Goal: Task Accomplishment & Management: Complete application form

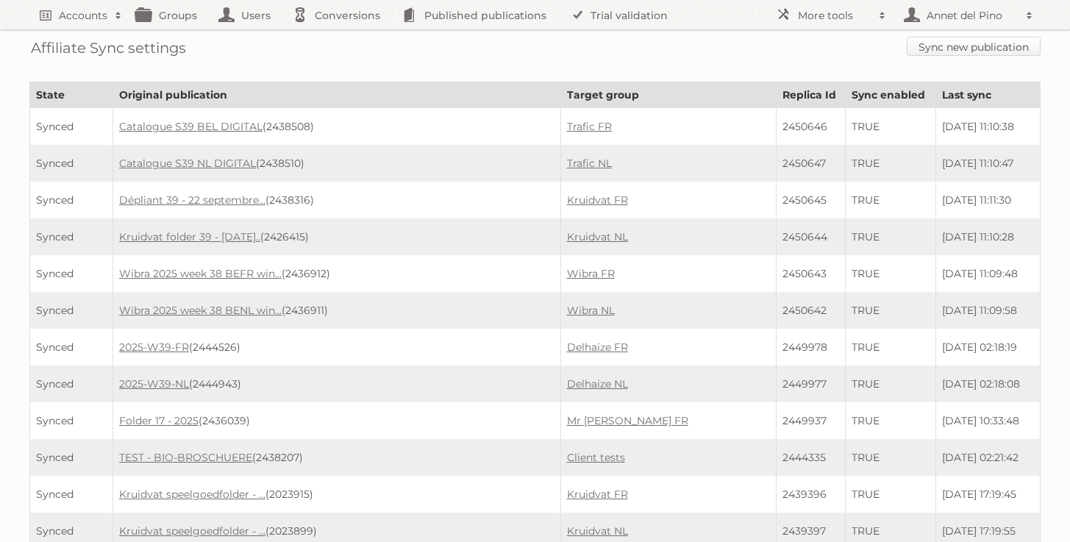
click at [983, 44] on link "Sync new publication" at bounding box center [974, 46] width 134 height 19
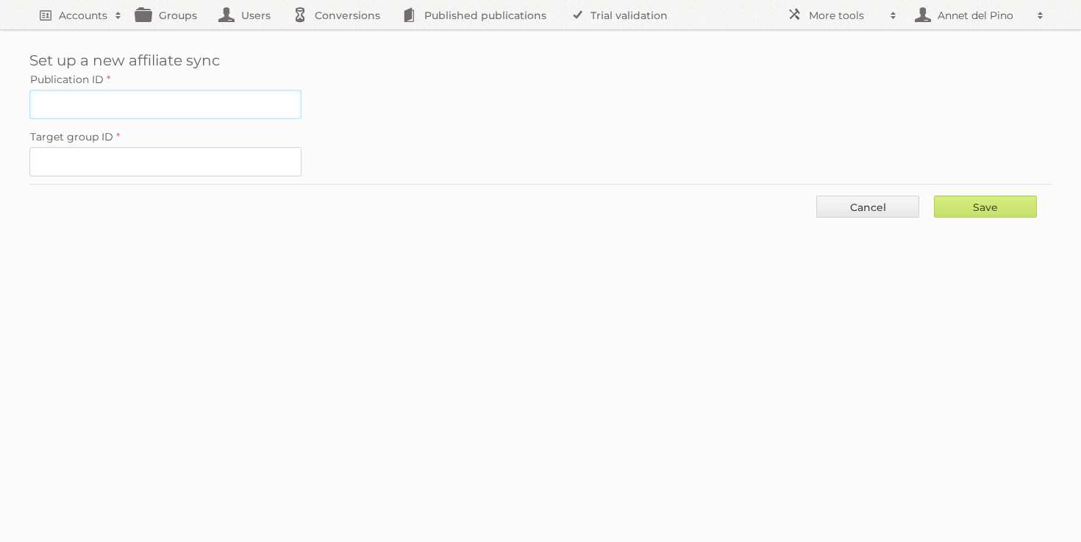
click at [123, 101] on input "Publication ID" at bounding box center [165, 104] width 272 height 29
paste input "2438381"
type input "2438381"
click at [210, 154] on input "Target group ID" at bounding box center [165, 161] width 272 height 29
paste input "36953"
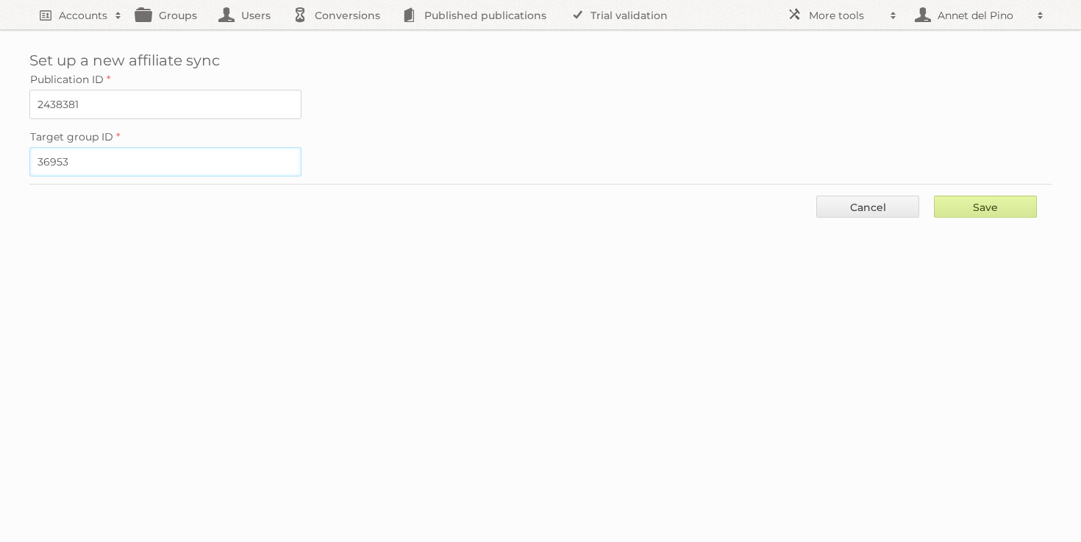
type input "36953"
click at [1005, 203] on input "Save" at bounding box center [985, 207] width 103 height 22
type input "..."
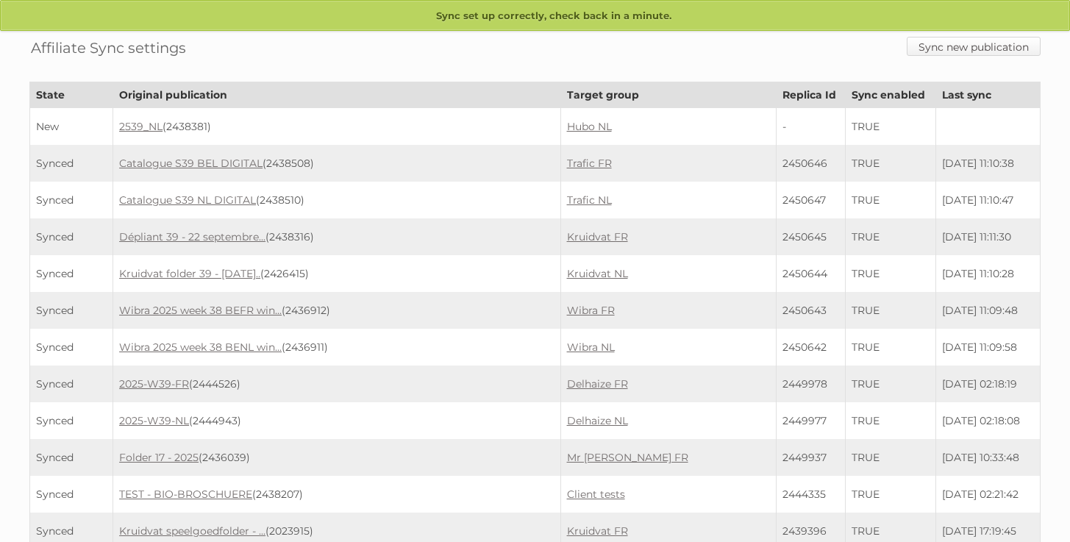
click at [959, 50] on link "Sync new publication" at bounding box center [974, 46] width 134 height 19
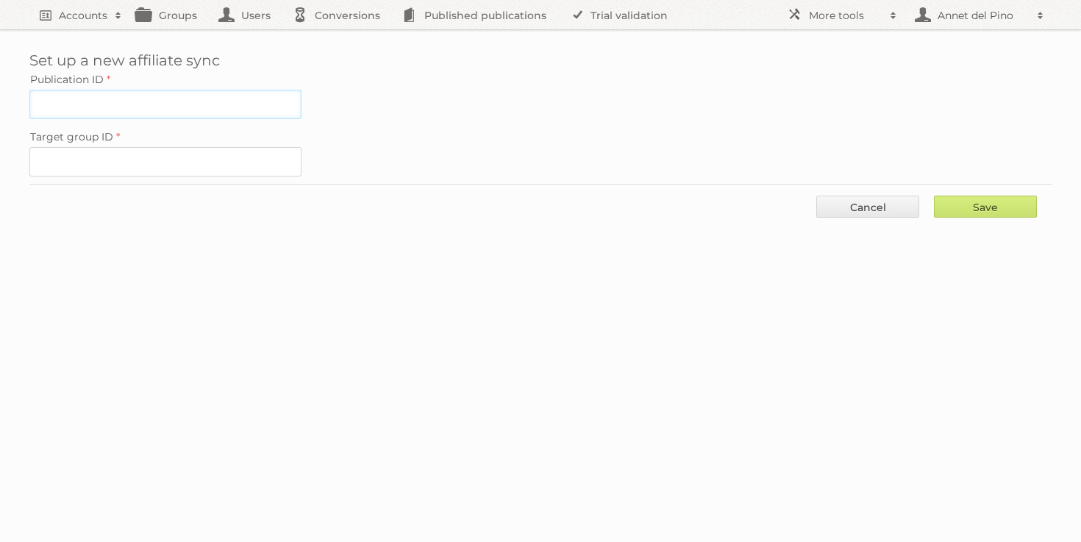
click at [232, 115] on input "Publication ID" at bounding box center [165, 104] width 272 height 29
paste input "2438382"
type input "2438382"
click at [238, 154] on input "Target group ID" at bounding box center [165, 161] width 272 height 29
paste input "34443"
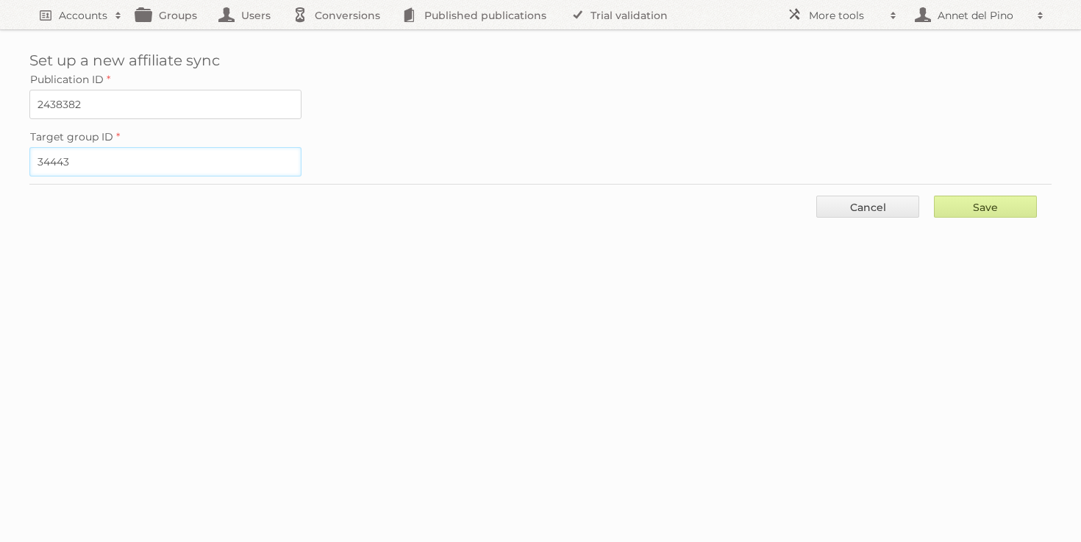
type input "34443"
click at [979, 204] on input "Save" at bounding box center [985, 207] width 103 height 22
type input "..."
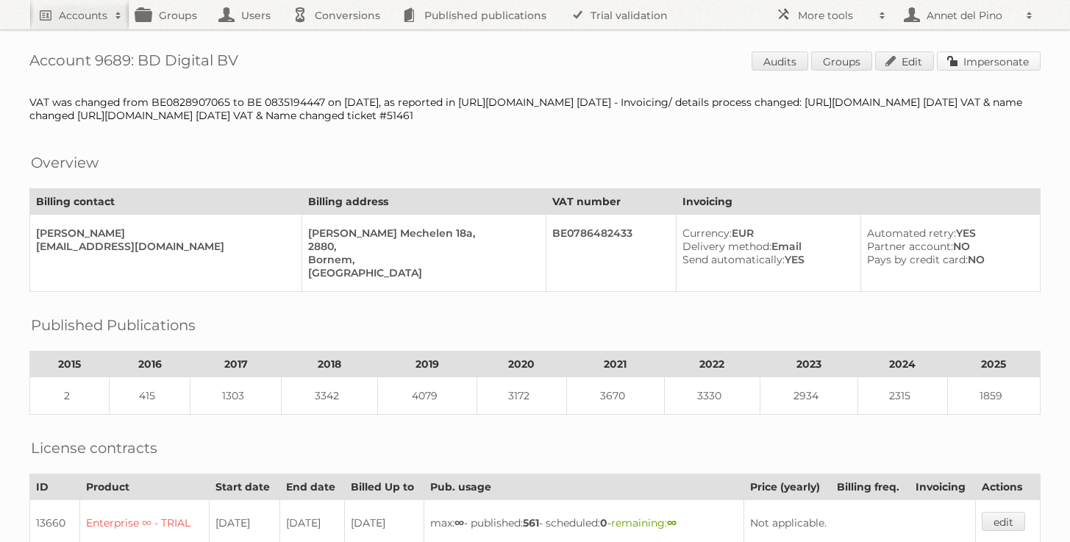
click at [987, 59] on link "Impersonate" at bounding box center [989, 60] width 104 height 19
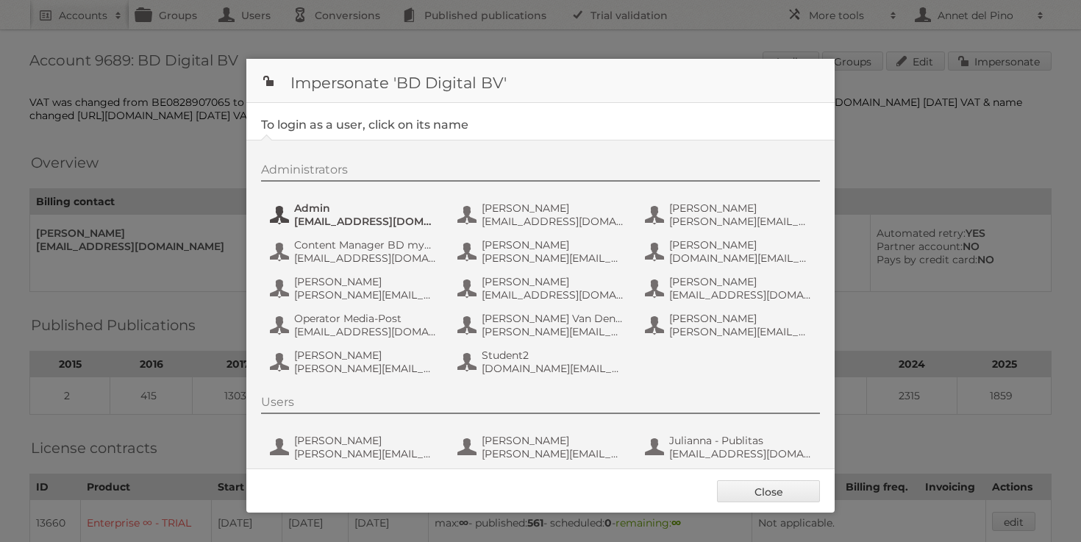
click at [299, 210] on span "Admin" at bounding box center [365, 207] width 143 height 13
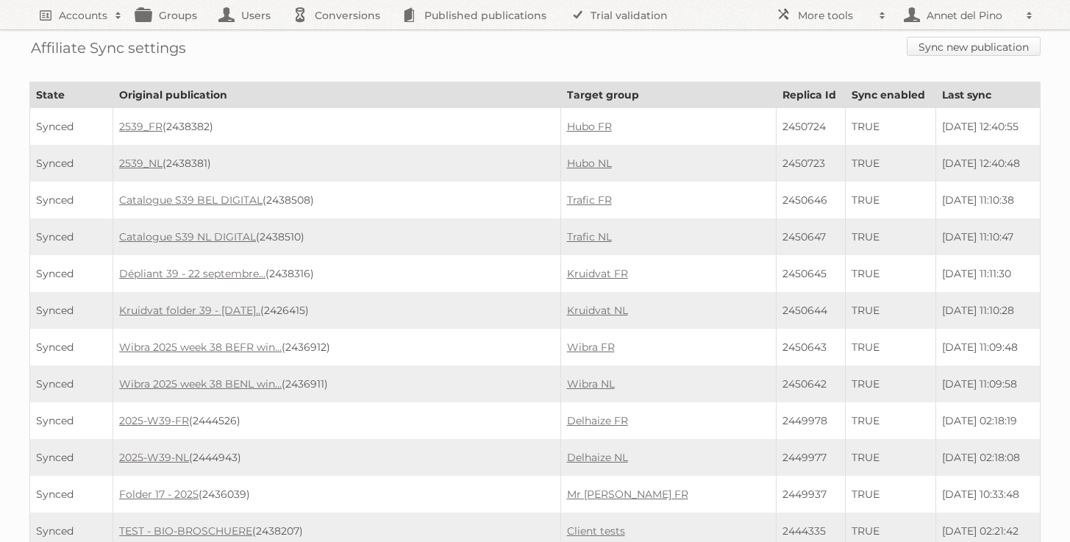
click at [980, 44] on link "Sync new publication" at bounding box center [974, 46] width 134 height 19
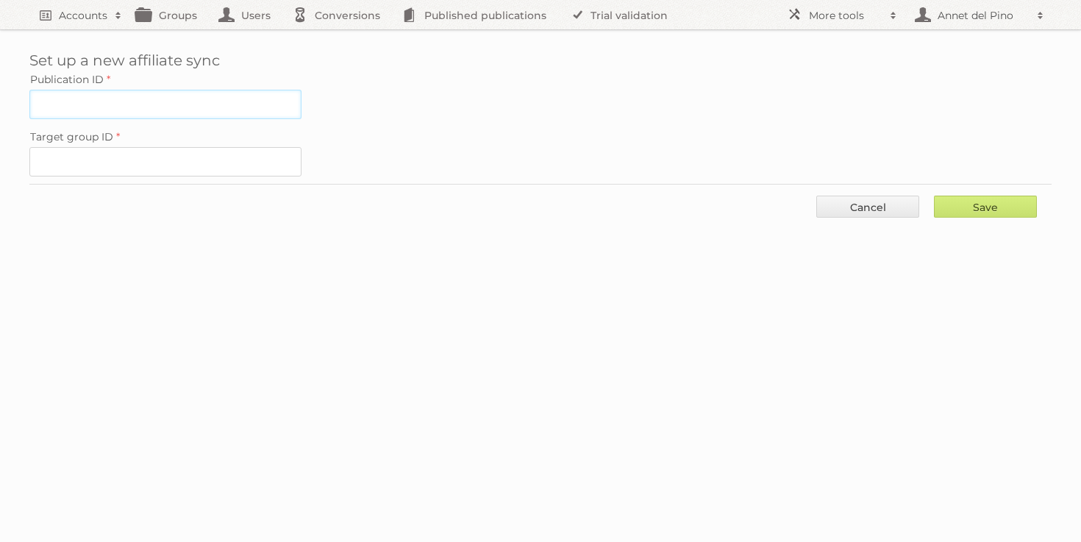
click at [254, 98] on input "Publication ID" at bounding box center [165, 104] width 272 height 29
paste input "2444521"
type input "2444521"
click at [201, 152] on input "Target group ID" at bounding box center [165, 161] width 272 height 29
paste input "36953"
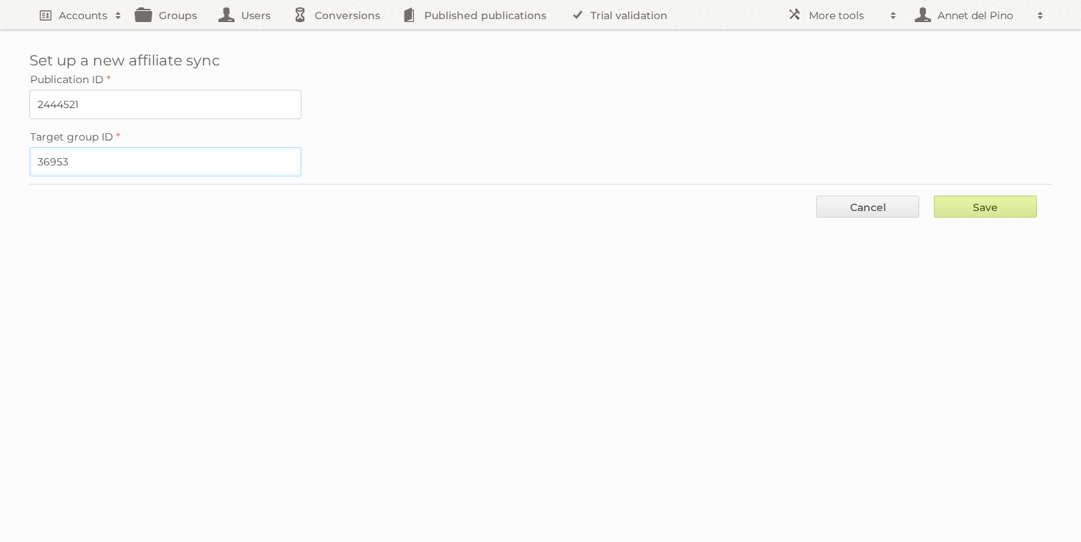
type input "36953"
click at [989, 214] on input "Save" at bounding box center [985, 207] width 103 height 22
type input "..."
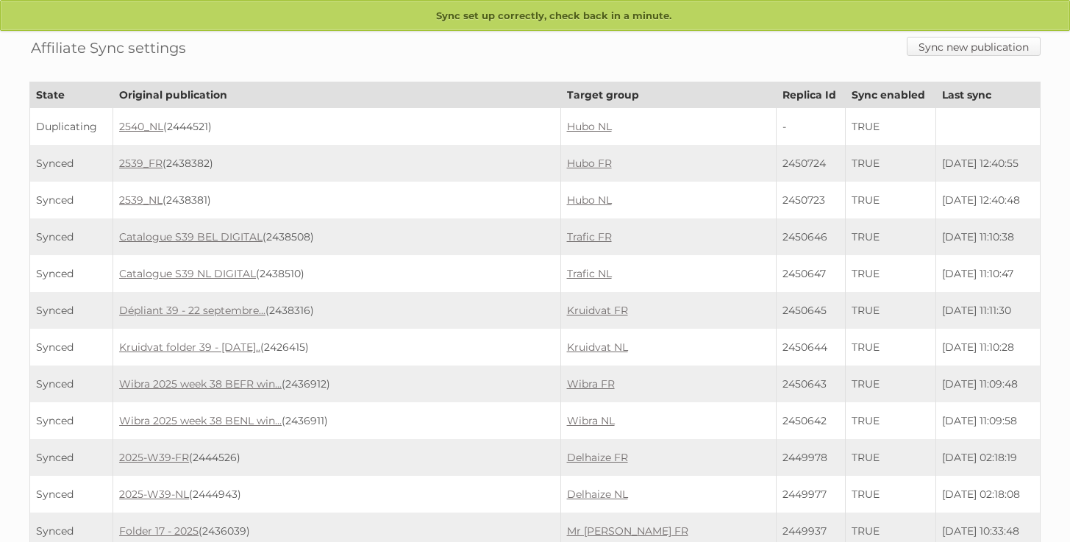
click at [985, 46] on link "Sync new publication" at bounding box center [974, 46] width 134 height 19
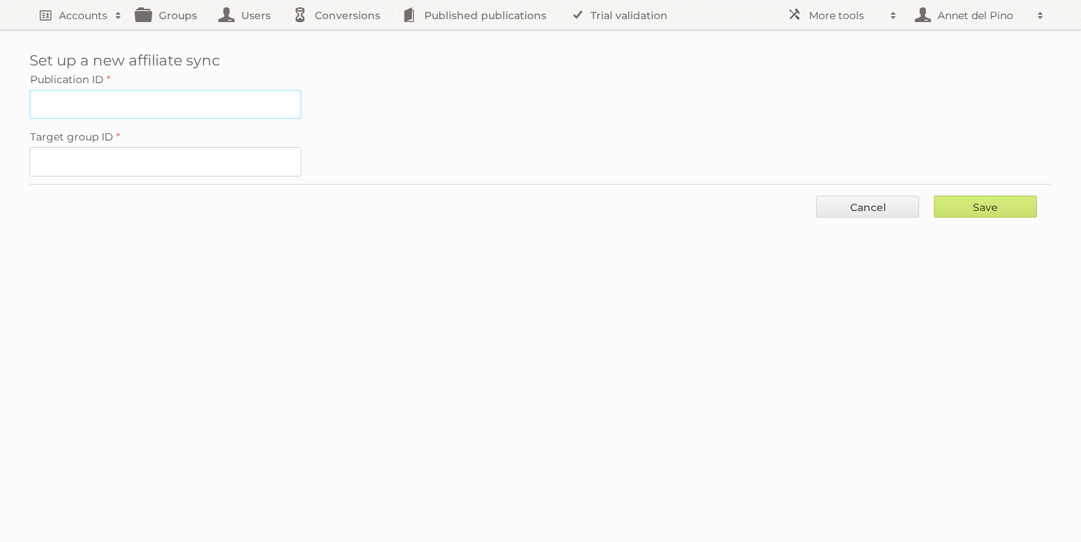
click at [195, 93] on input "Publication ID" at bounding box center [165, 104] width 272 height 29
paste input "2444597"
type input "2444597"
click at [201, 153] on input "Target group ID" at bounding box center [165, 161] width 272 height 29
paste input "34443"
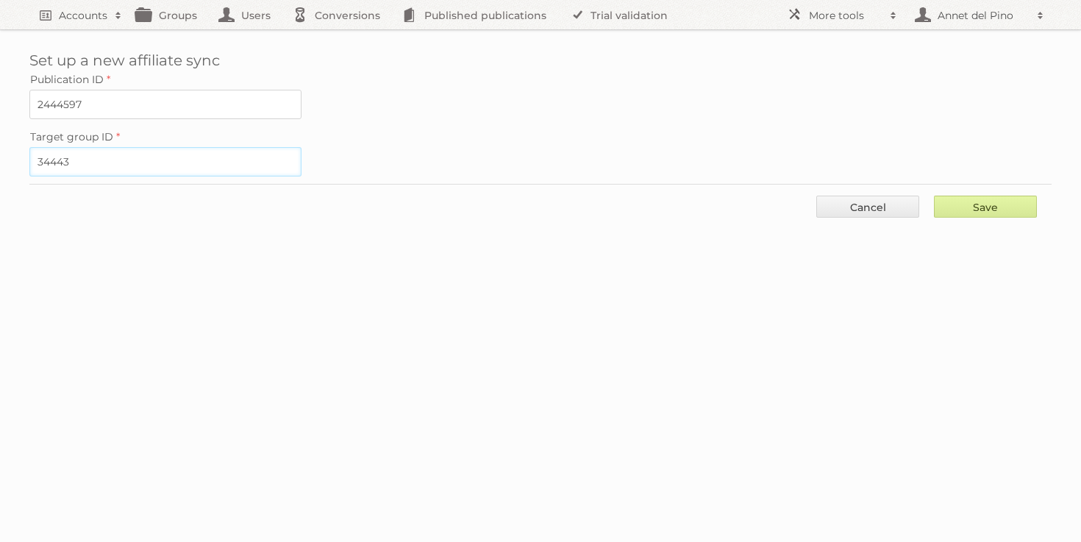
type input "34443"
click at [1007, 196] on input "Save" at bounding box center [985, 207] width 103 height 22
type input "..."
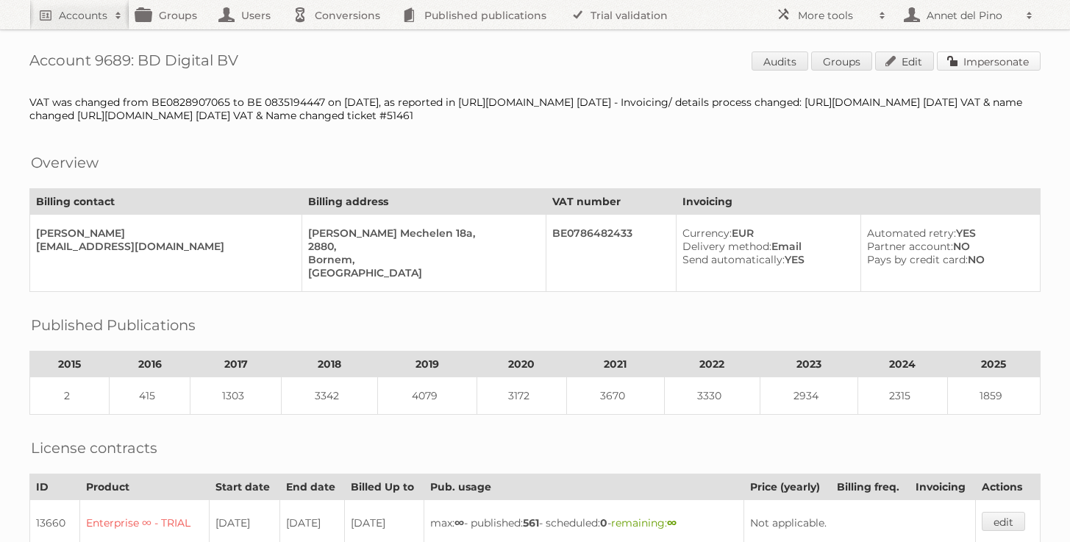
click at [1019, 57] on link "Impersonate" at bounding box center [989, 60] width 104 height 19
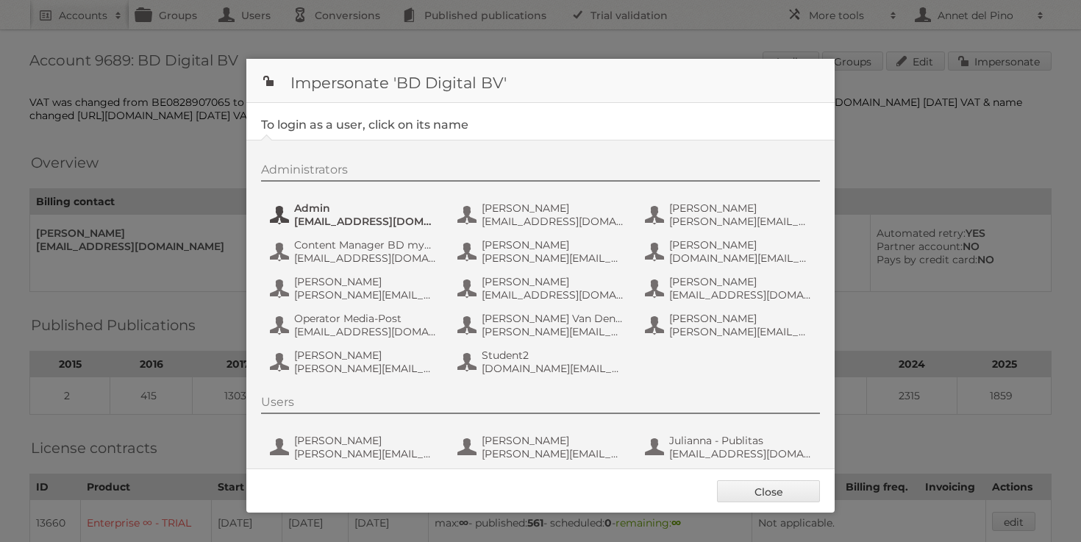
click at [346, 224] on span "[EMAIL_ADDRESS][DOMAIN_NAME]" at bounding box center [365, 221] width 143 height 13
